Goal: Ask a question

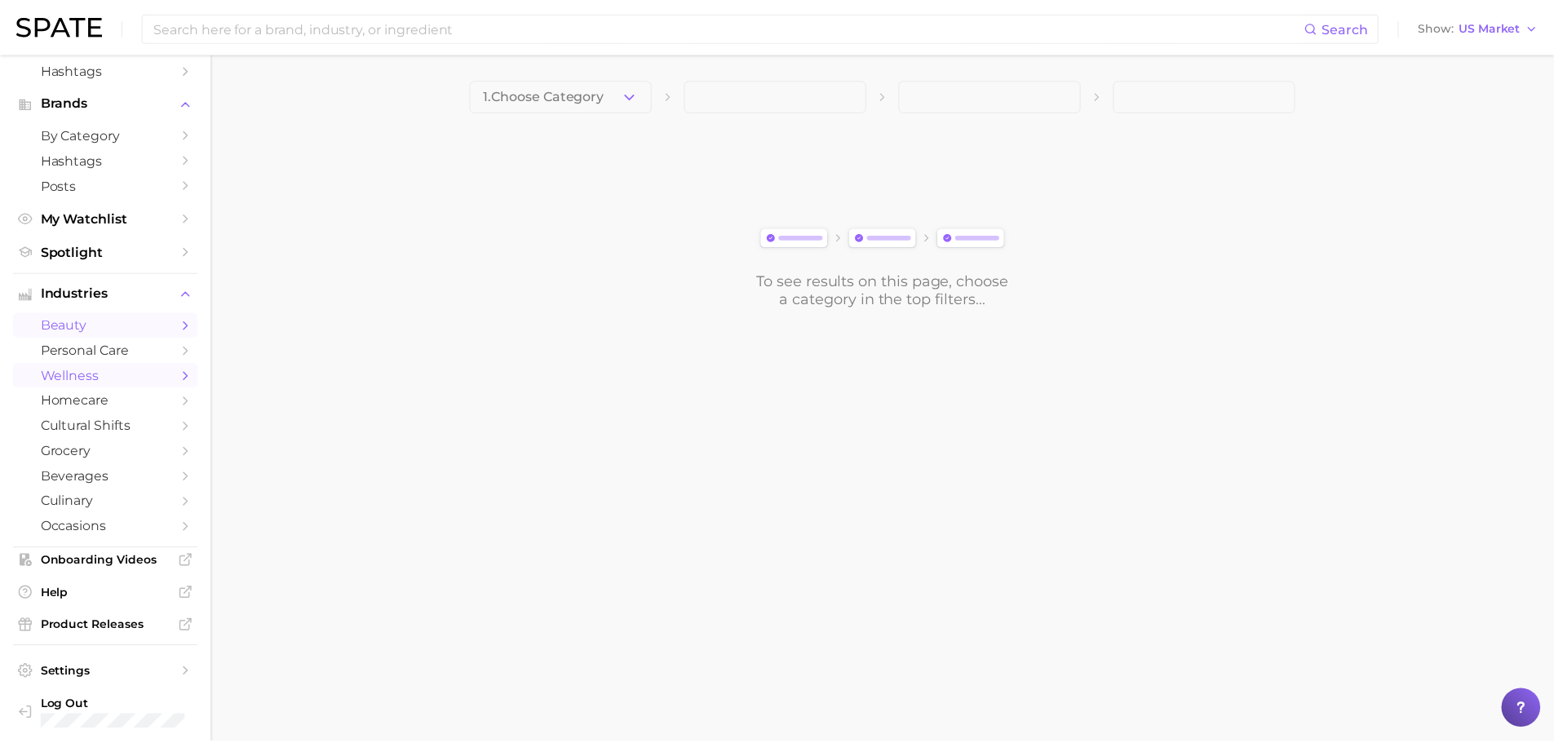
scroll to position [130, 0]
click at [98, 664] on span "Settings" at bounding box center [106, 667] width 131 height 15
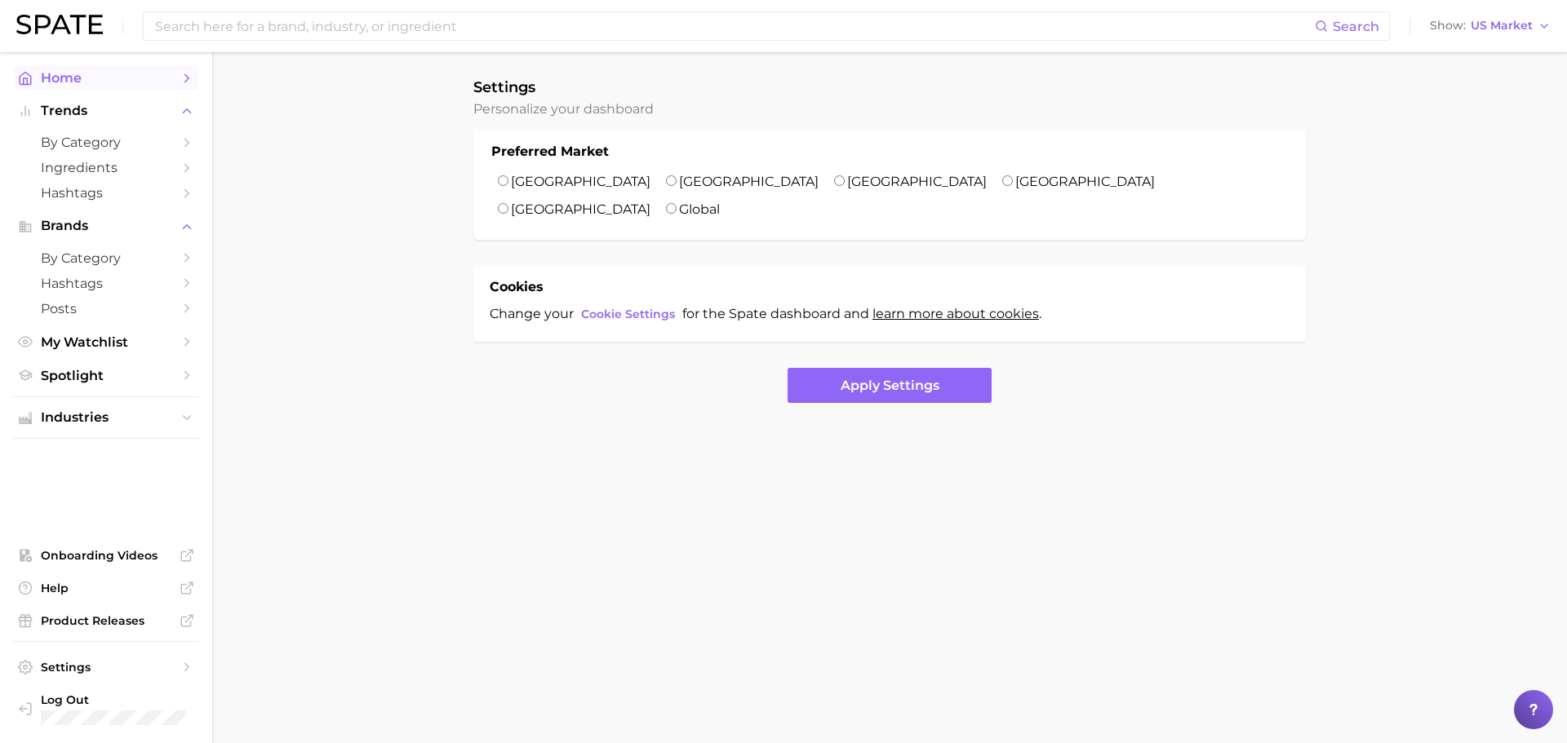
click at [97, 80] on span "Home" at bounding box center [106, 78] width 131 height 16
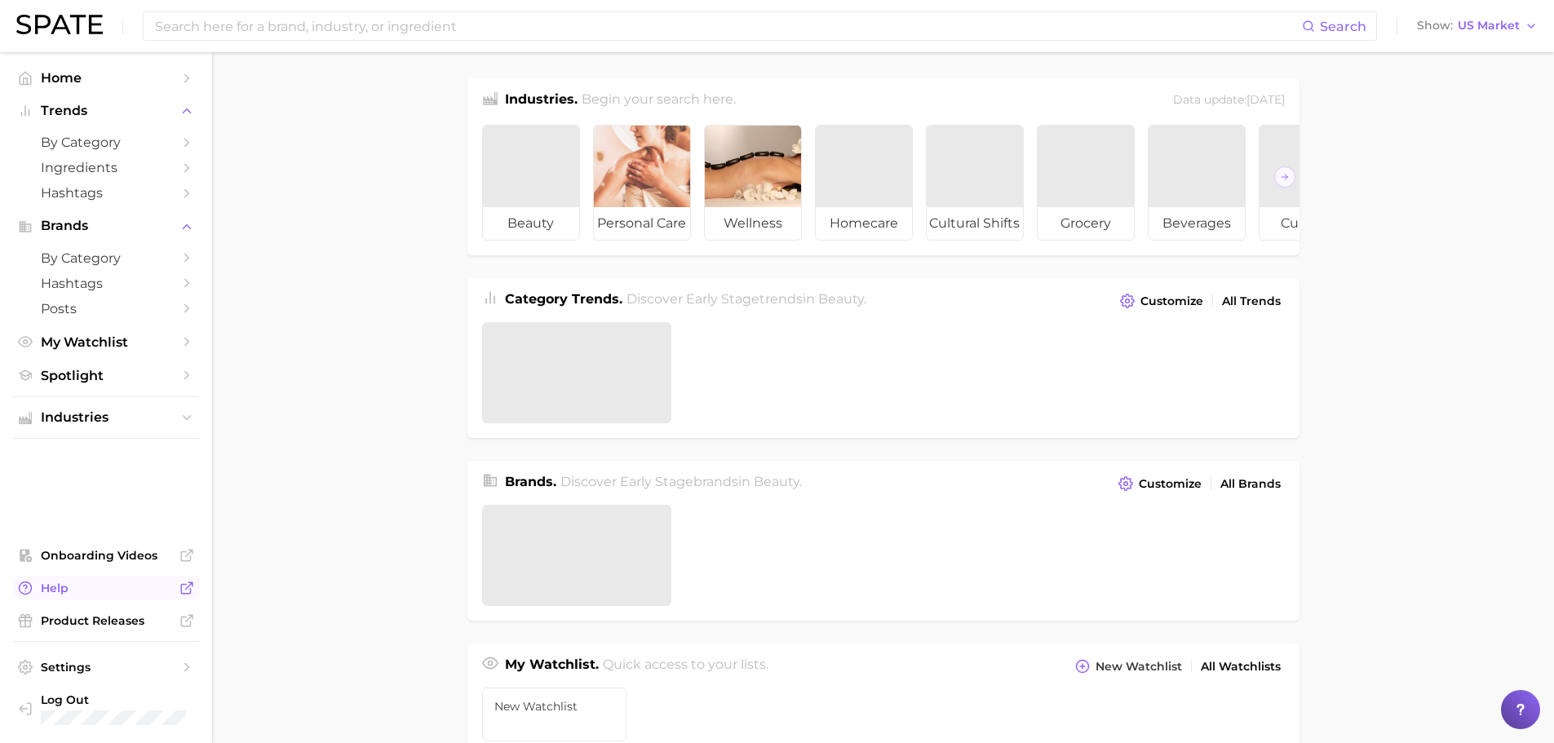
click at [112, 595] on span "Help" at bounding box center [106, 588] width 131 height 15
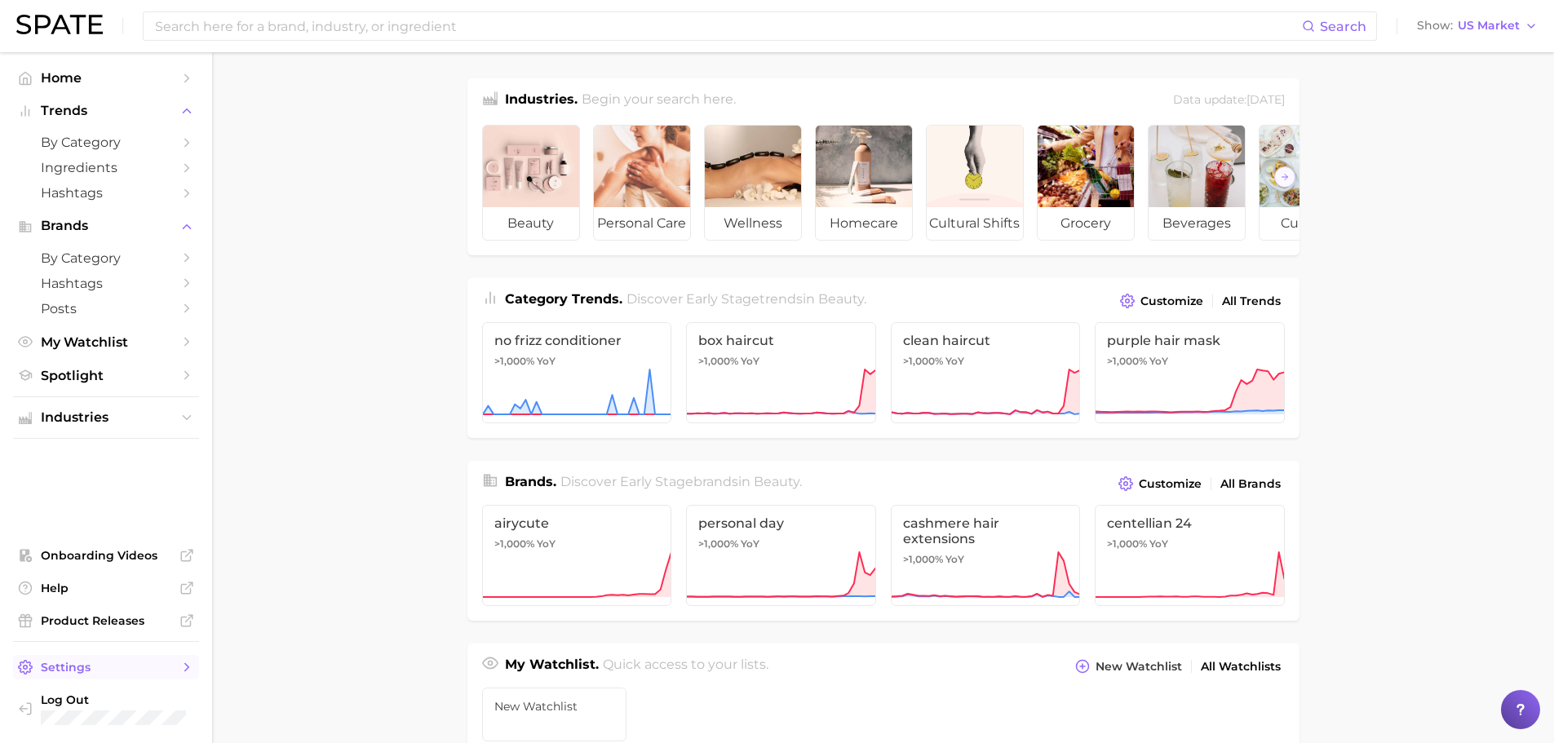
click at [122, 664] on span "Settings" at bounding box center [106, 667] width 131 height 15
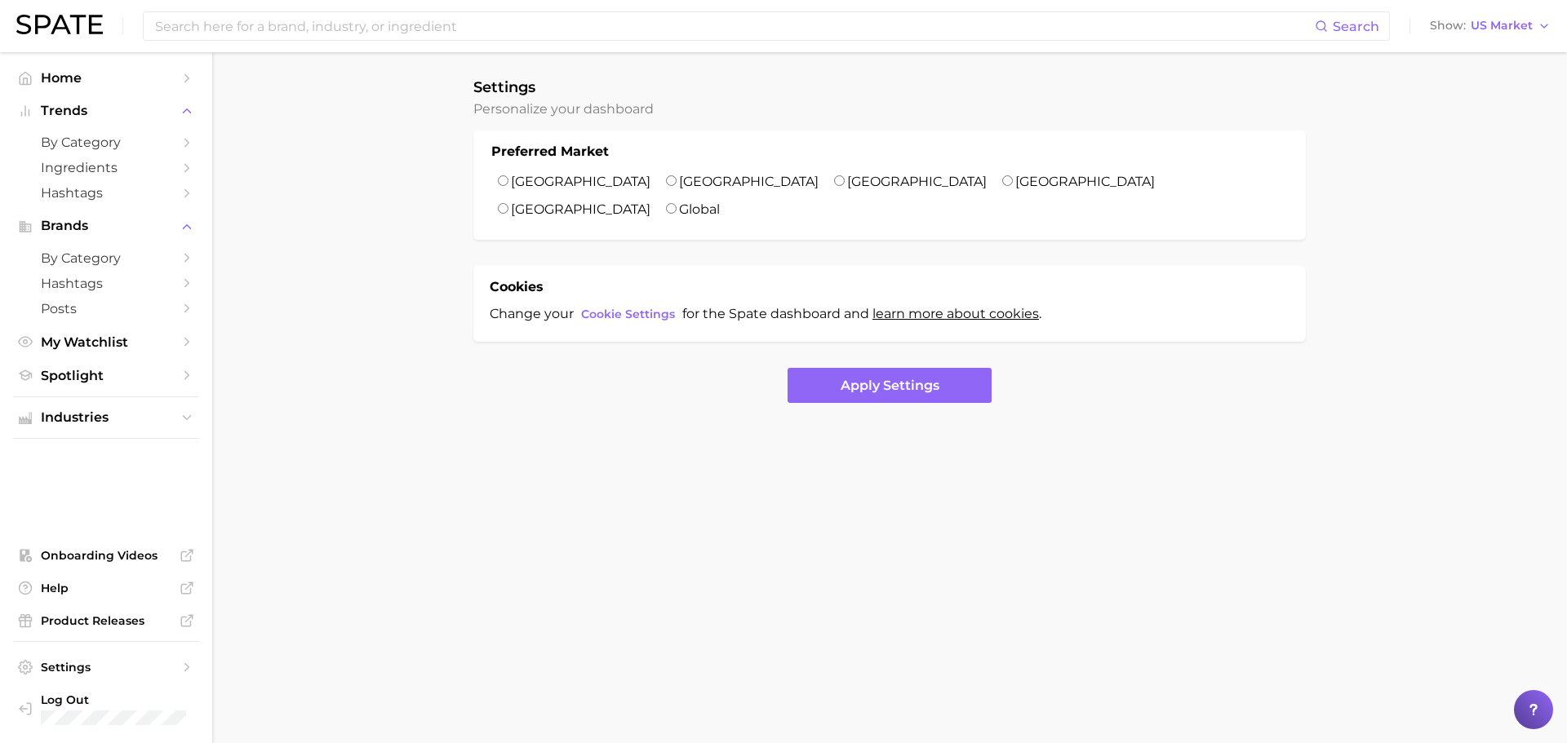
click at [85, 30] on img at bounding box center [59, 25] width 86 height 20
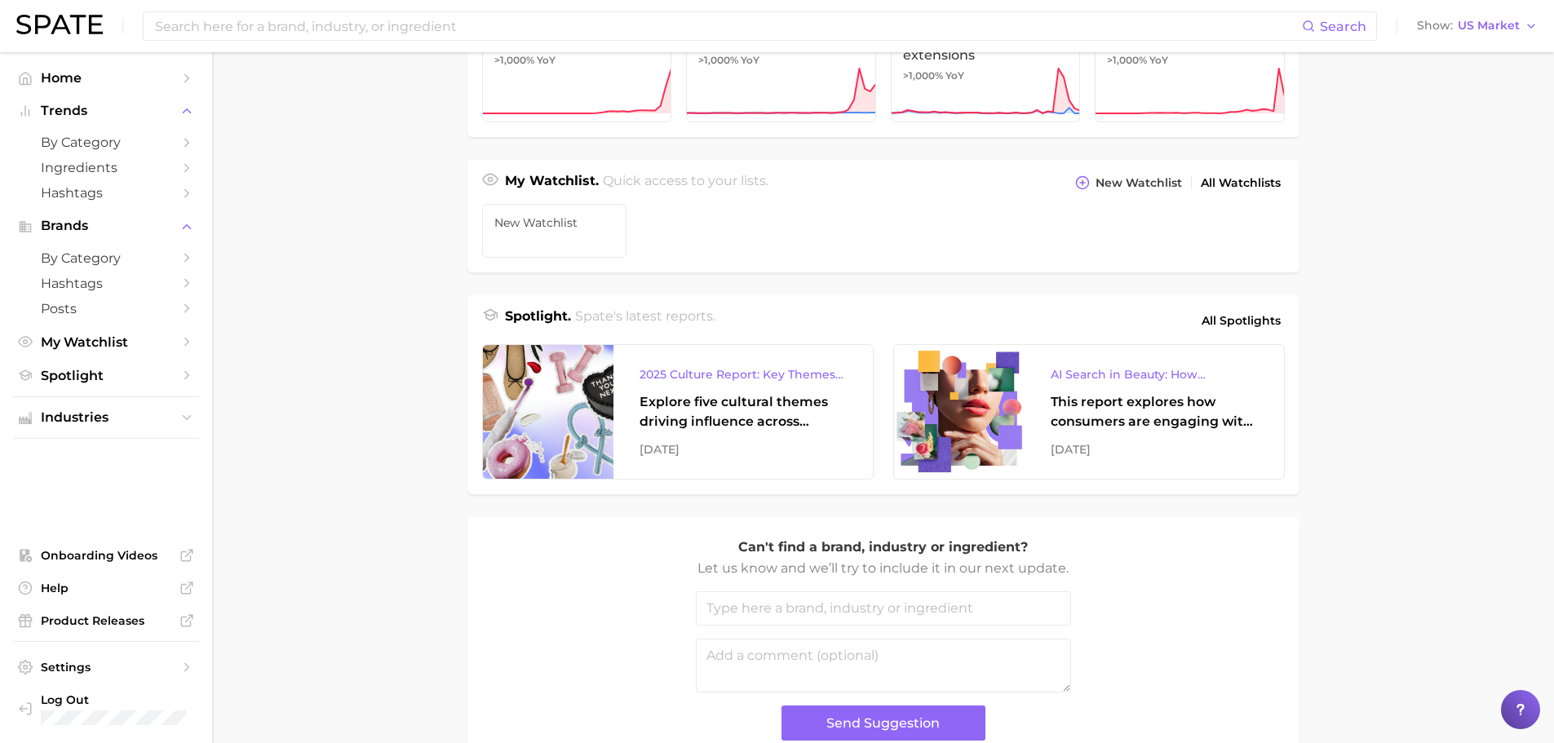
scroll to position [595, 0]
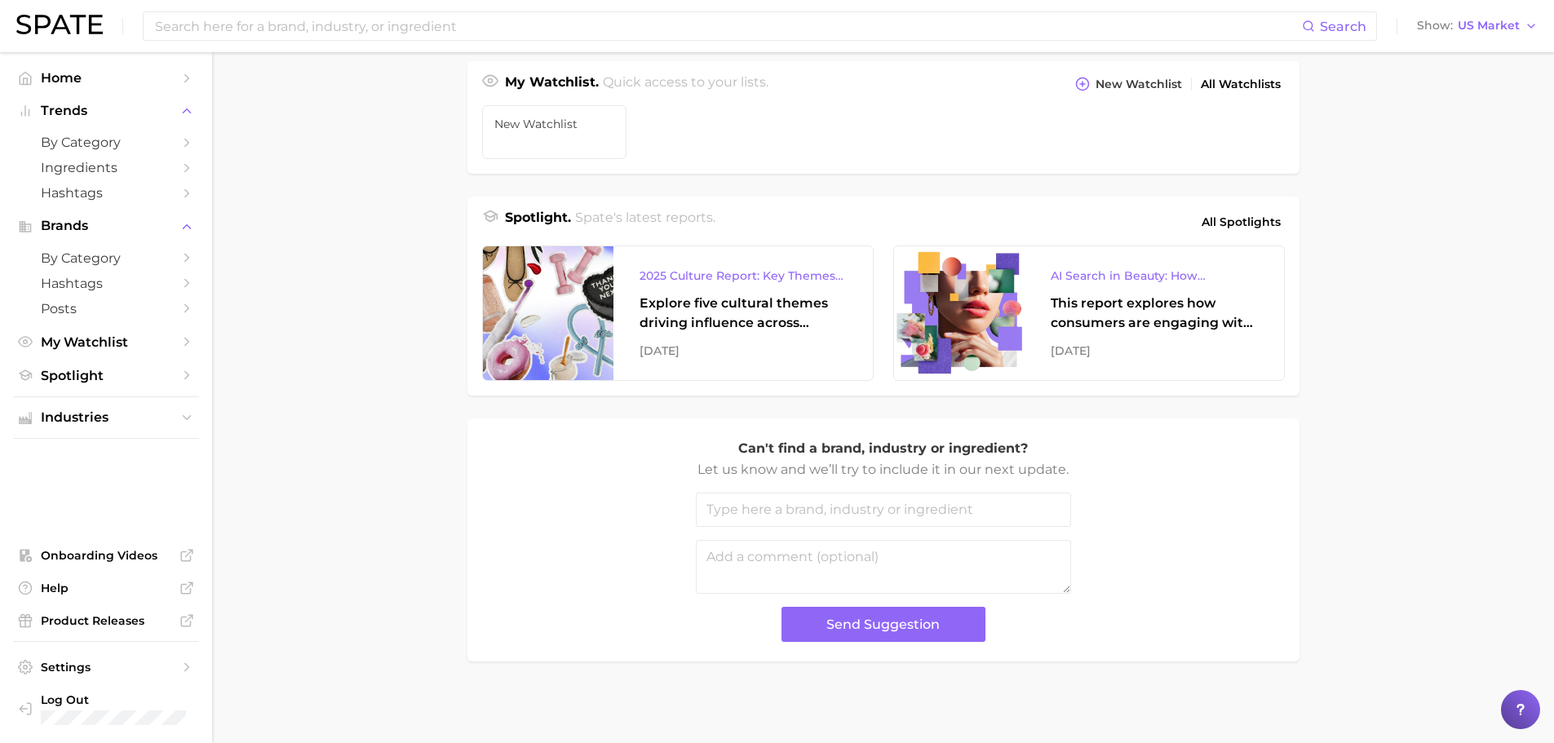
click at [1520, 702] on icon at bounding box center [1521, 710] width 16 height 16
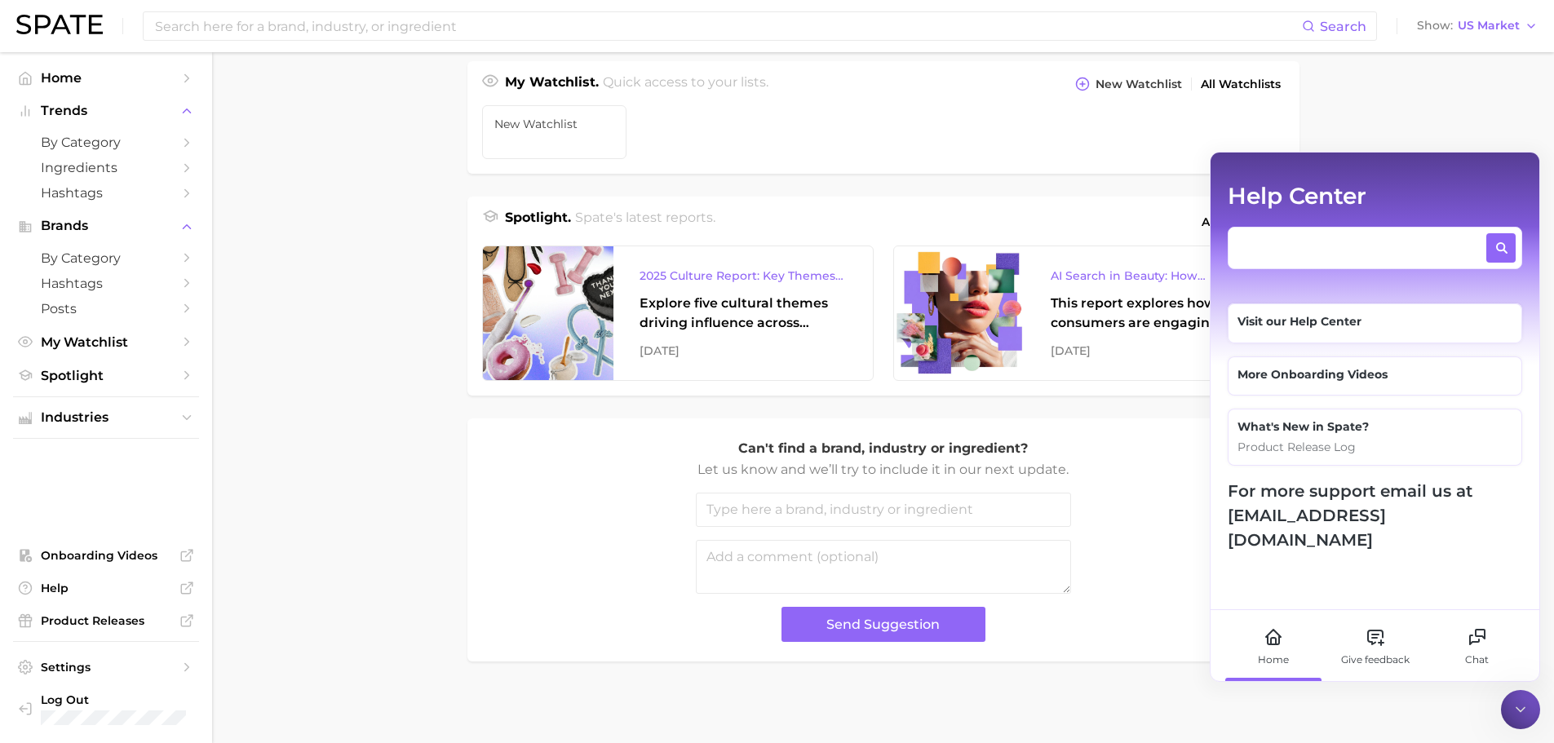
click at [1289, 237] on textarea at bounding box center [1362, 243] width 246 height 21
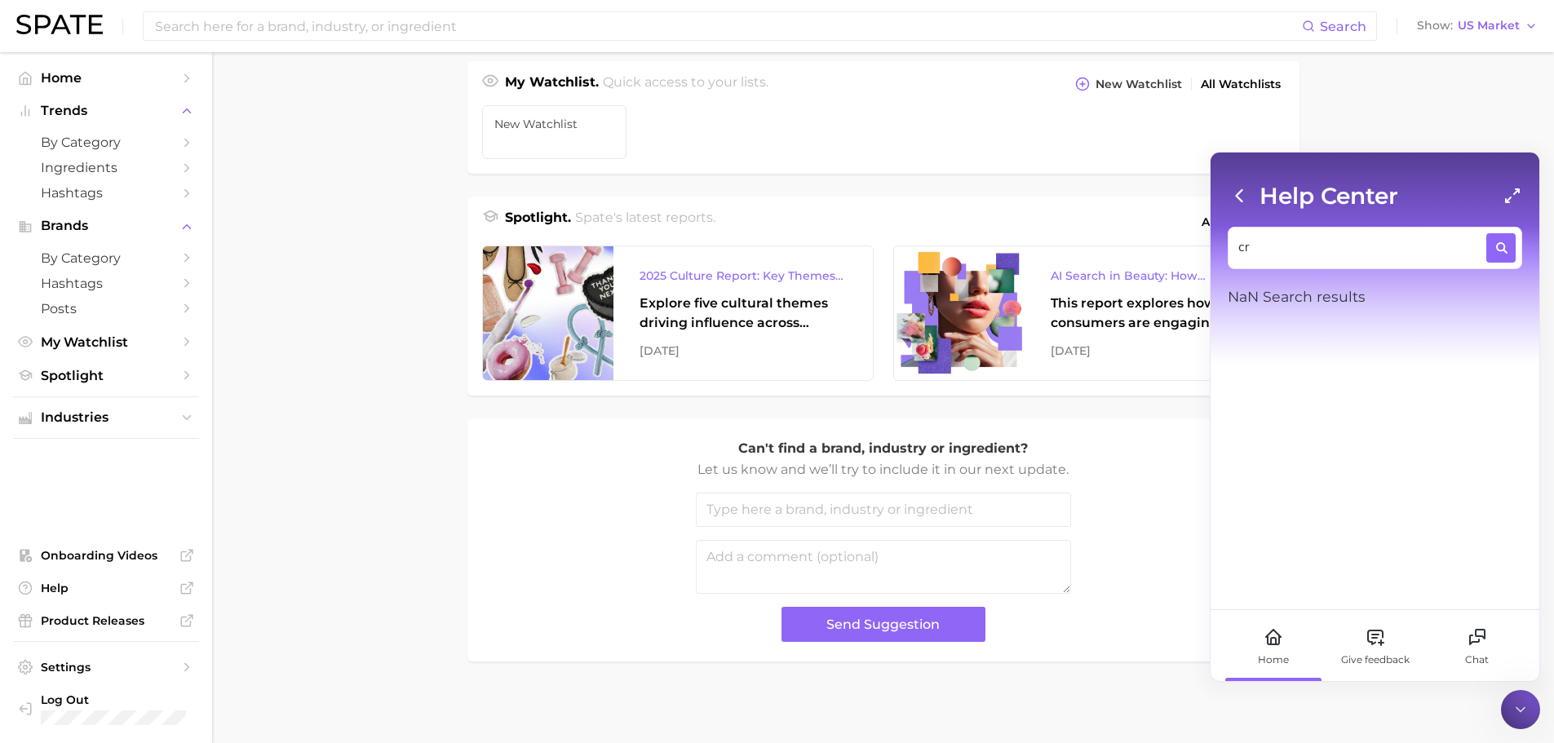
type textarea "c"
type textarea "payment"
click at [1491, 247] on div at bounding box center [1502, 248] width 30 height 24
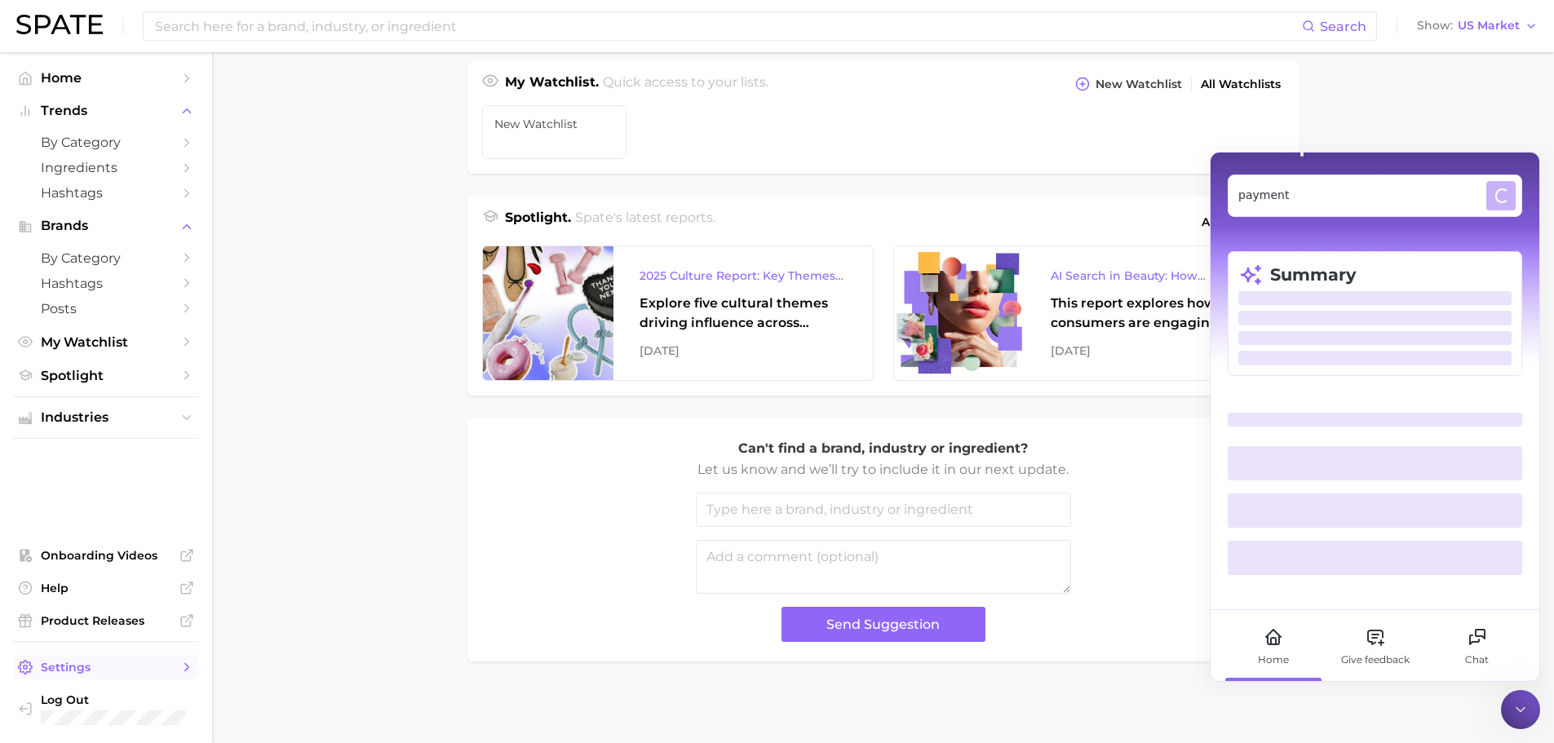
scroll to position [0, 0]
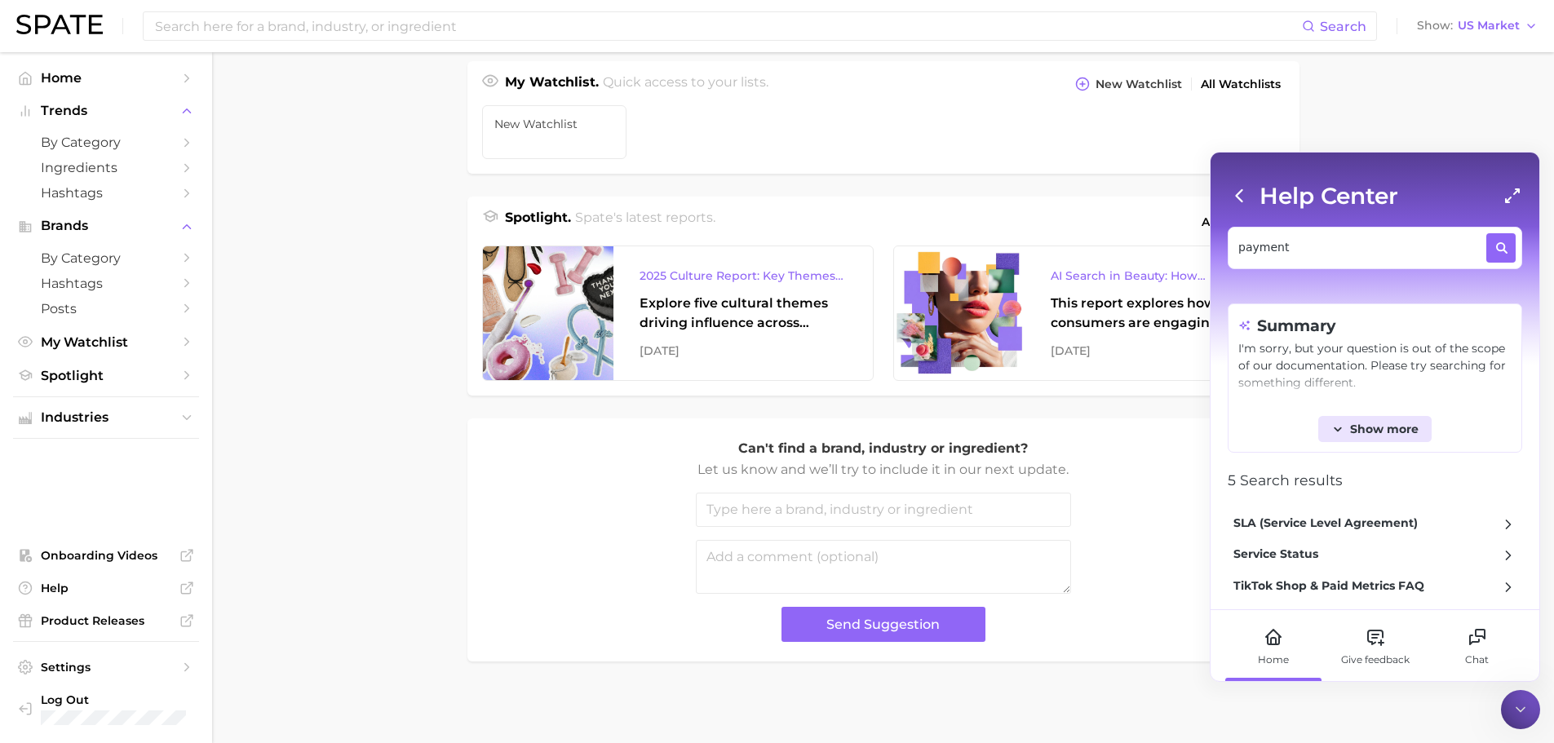
click at [1369, 428] on span "Show more" at bounding box center [1384, 429] width 69 height 13
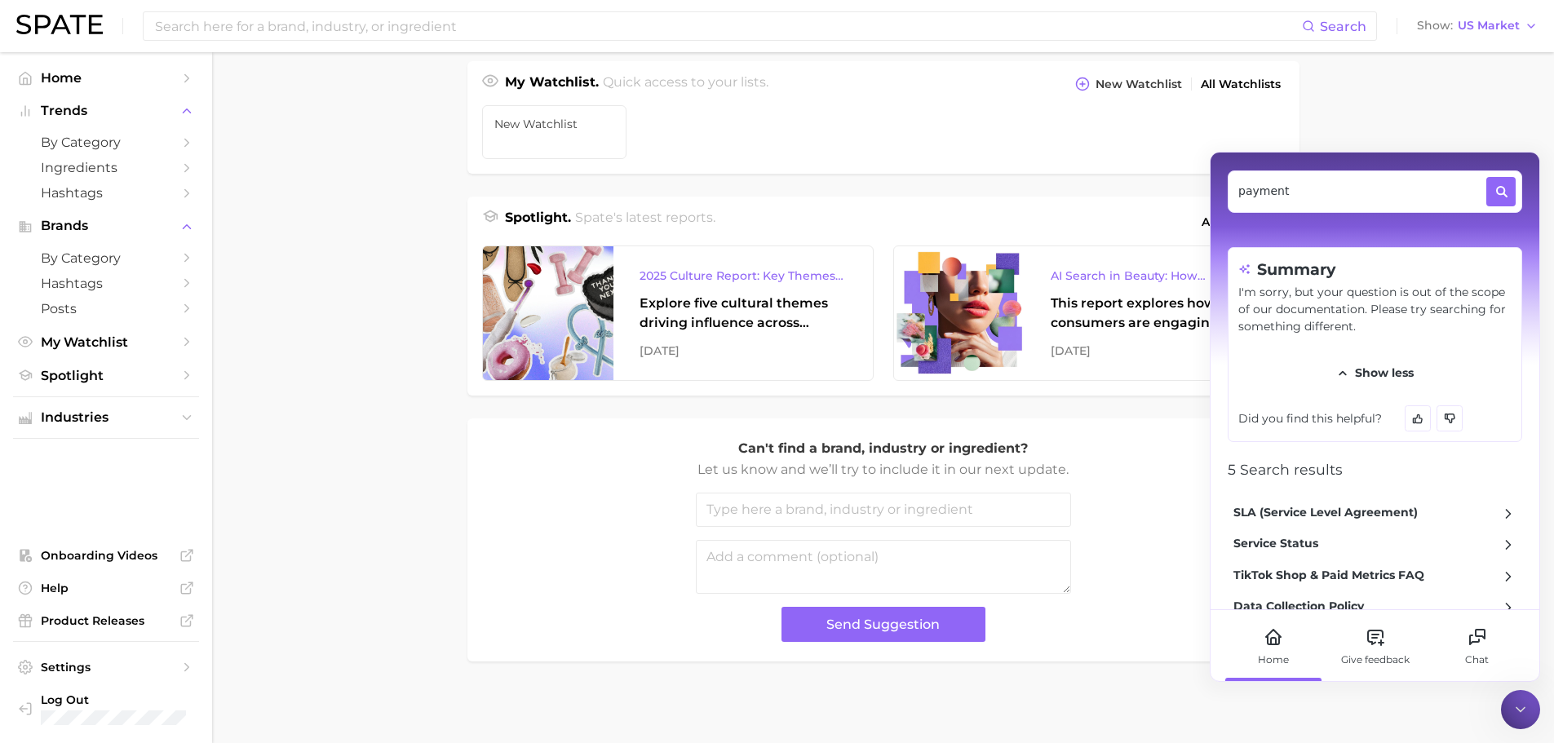
scroll to position [119, 0]
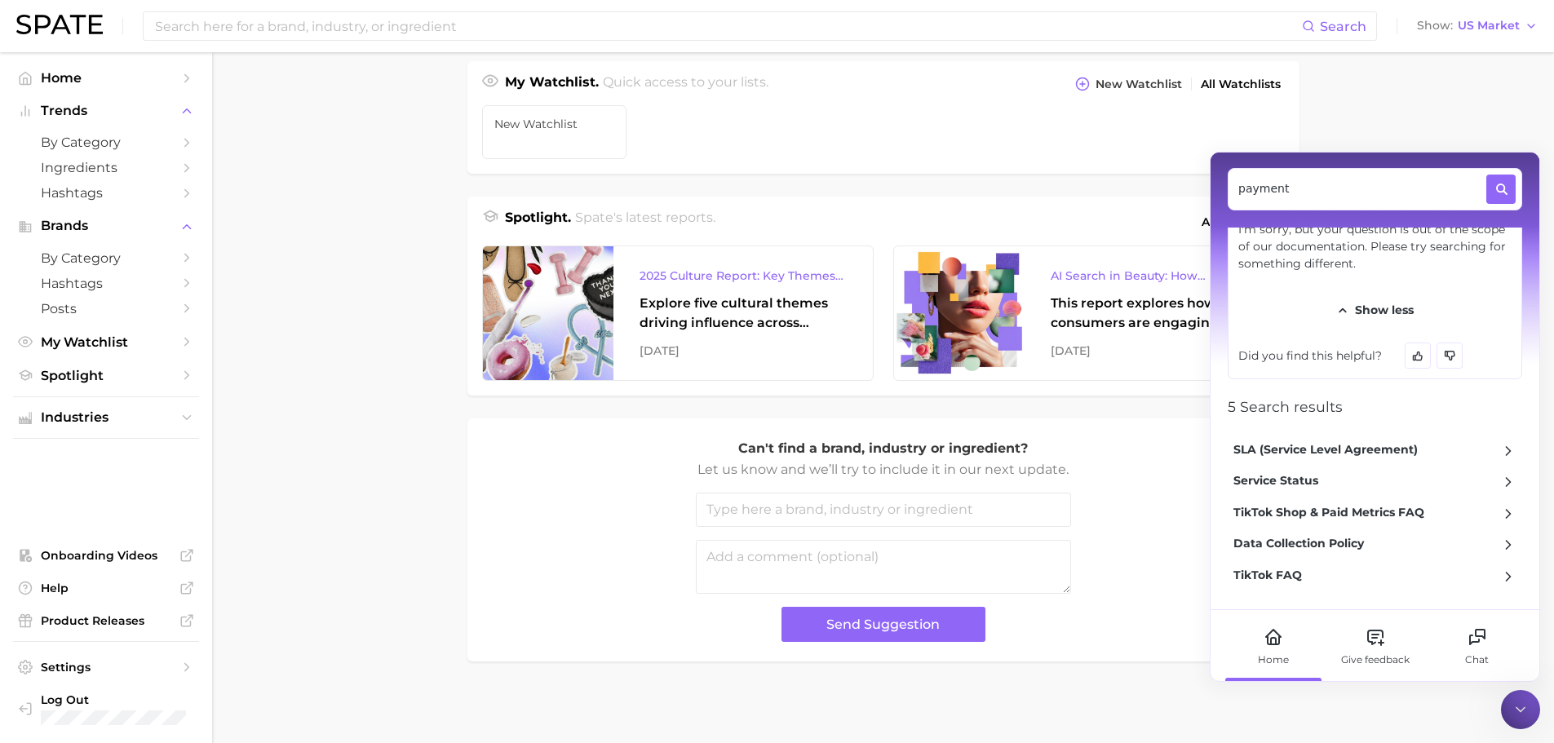
click at [1140, 465] on div "Can't find a brand, industry or ingredient? Let us know and we’ll try to includ…" at bounding box center [884, 540] width 800 height 204
drag, startPoint x: 1483, startPoint y: 116, endPoint x: 1301, endPoint y: 100, distance: 183.5
click at [1483, 116] on main "Industries. Begin your search here. Data update: [DATE] beauty personal care we…" at bounding box center [883, 107] width 1342 height 1274
